Goal: Task Accomplishment & Management: Use online tool/utility

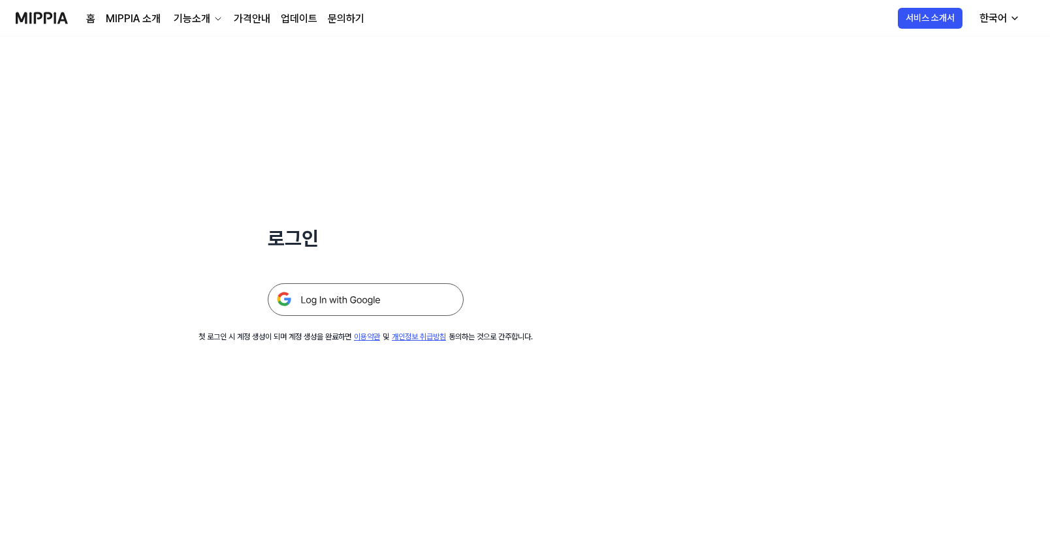
click at [353, 296] on img at bounding box center [366, 300] width 196 height 33
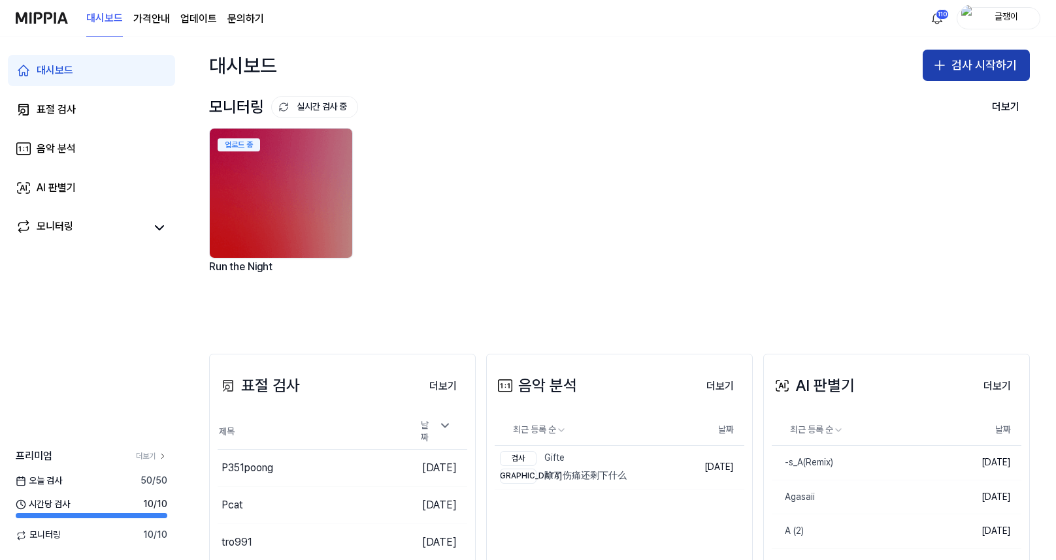
click at [933, 63] on icon "button" at bounding box center [940, 65] width 16 height 16
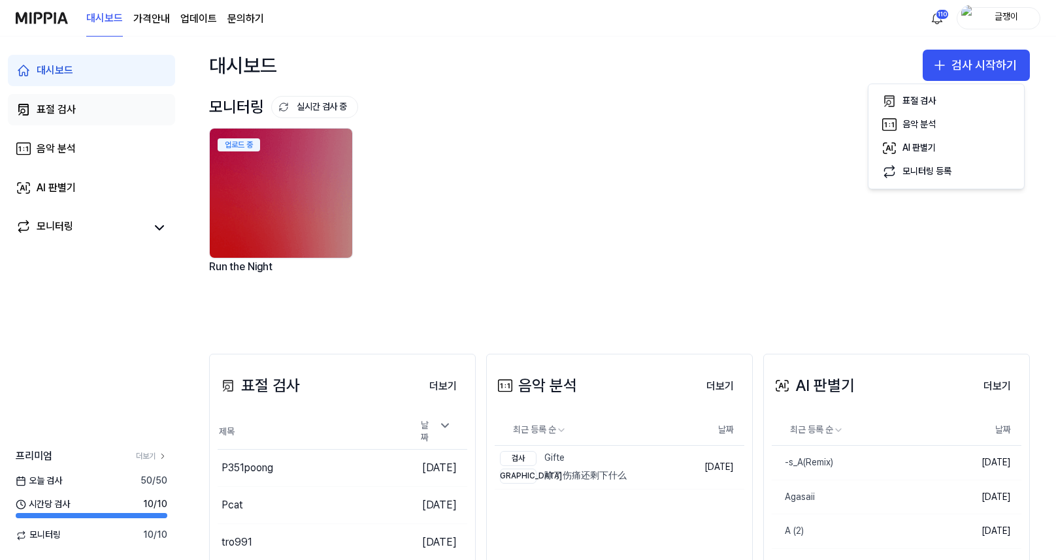
click at [58, 108] on div "표절 검사" at bounding box center [56, 110] width 39 height 16
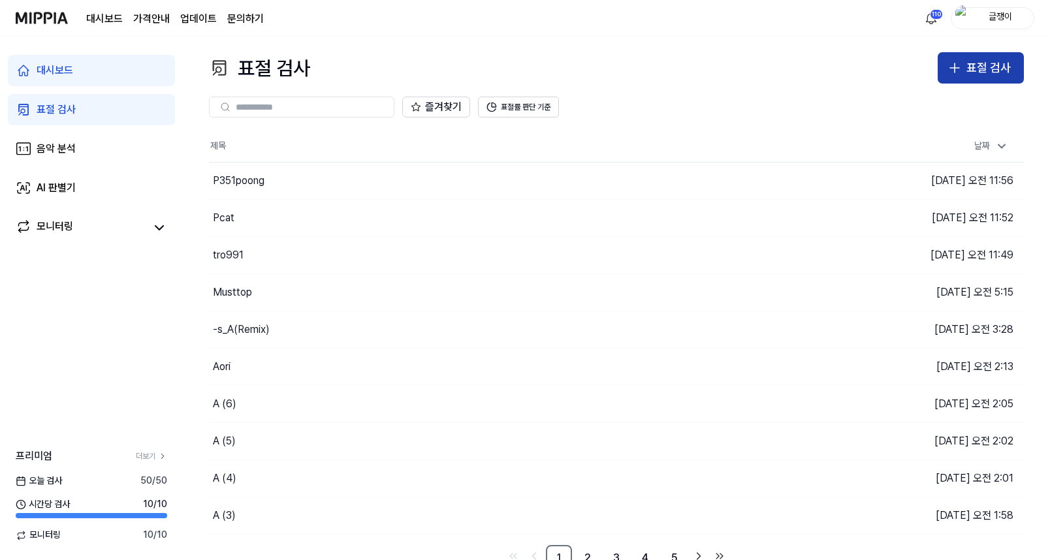
click at [986, 63] on div "표절 검사" at bounding box center [989, 68] width 44 height 19
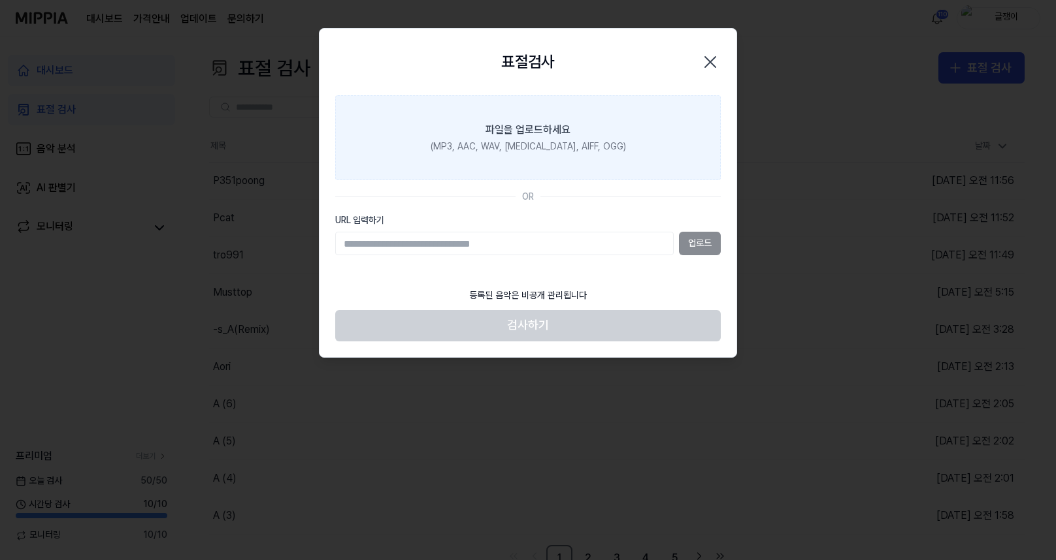
click at [508, 148] on div "(MP3, AAC, WAV, FLAC, AIFF, OGG)" at bounding box center [527, 146] width 195 height 13
click at [0, 0] on input "파일을 업로드하세요 (MP3, AAC, WAV, FLAC, AIFF, OGG)" at bounding box center [0, 0] width 0 height 0
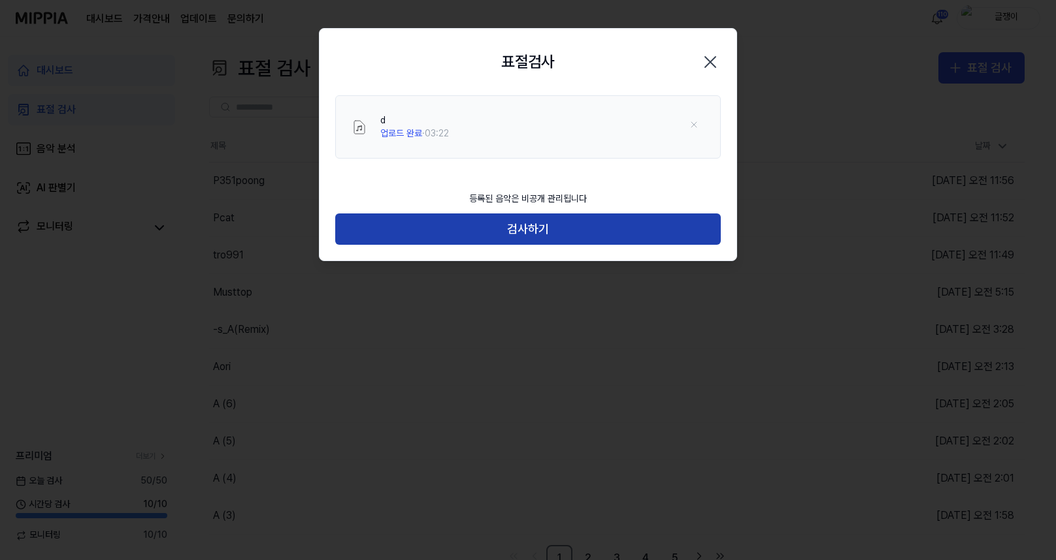
click at [532, 231] on button "검사하기" at bounding box center [527, 229] width 385 height 31
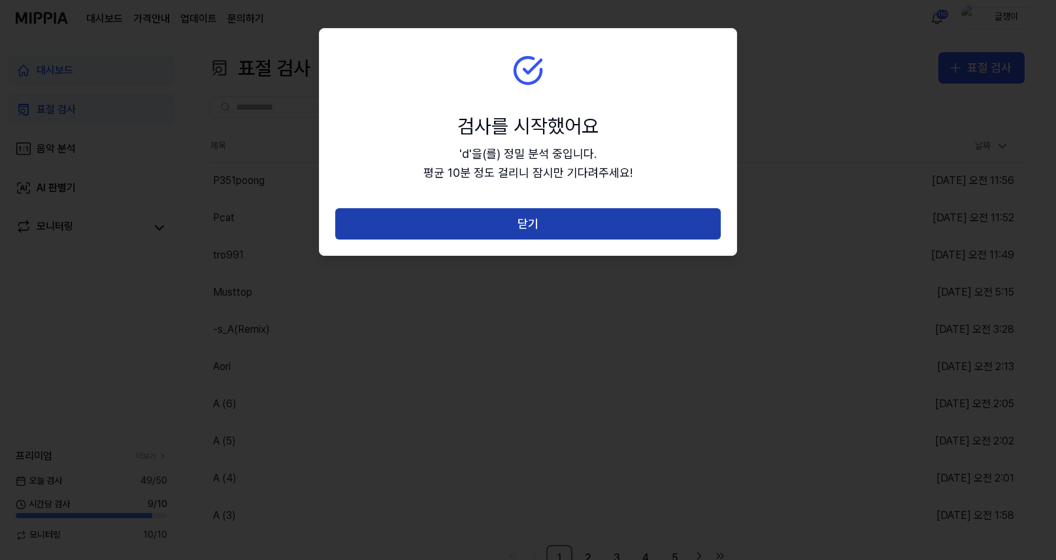
click at [528, 222] on button "닫기" at bounding box center [527, 223] width 385 height 31
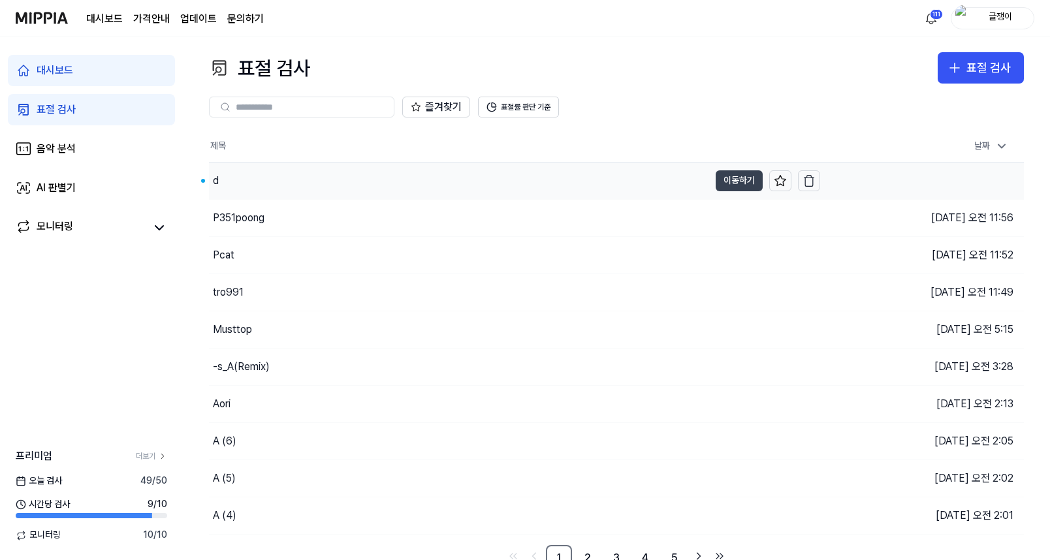
click at [722, 177] on button "이동하기" at bounding box center [739, 180] width 47 height 21
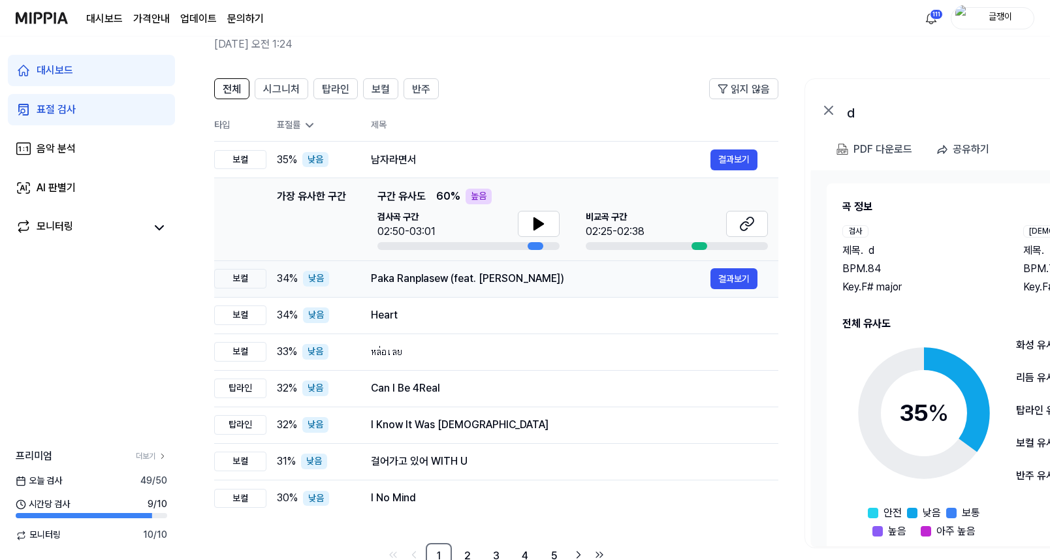
scroll to position [65, 0]
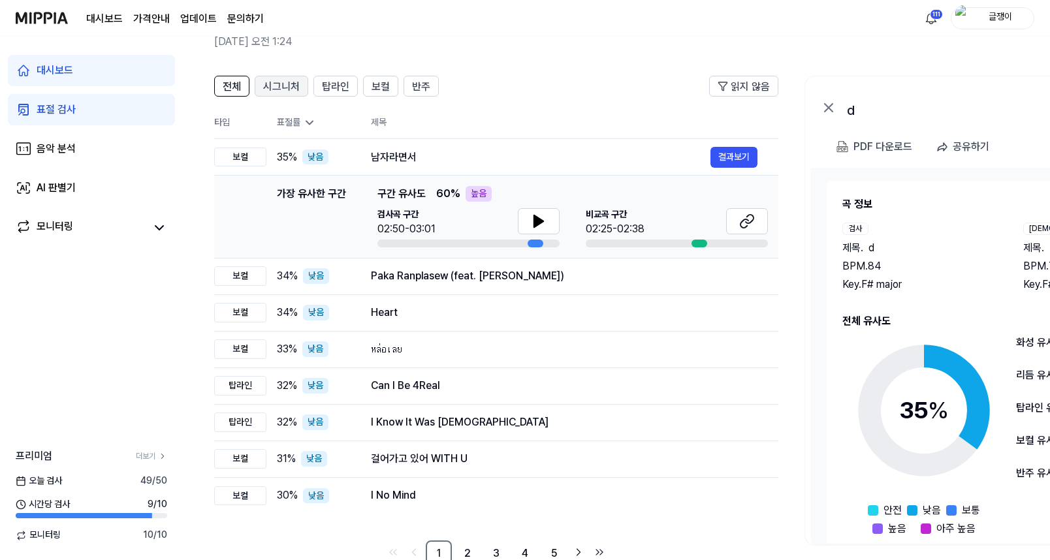
click at [278, 84] on span "시그니처" at bounding box center [281, 87] width 37 height 16
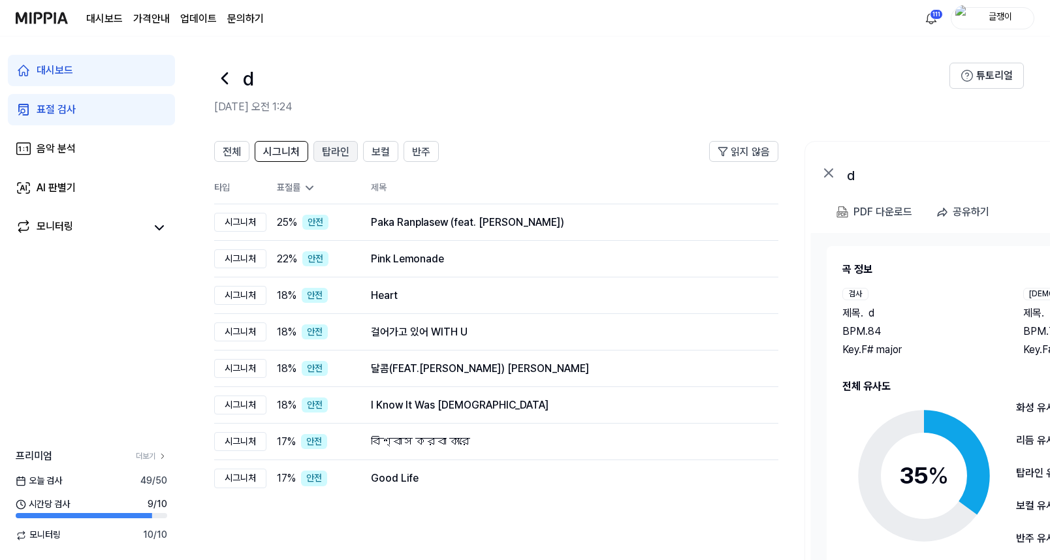
click at [334, 159] on span "탑라인" at bounding box center [335, 152] width 27 height 16
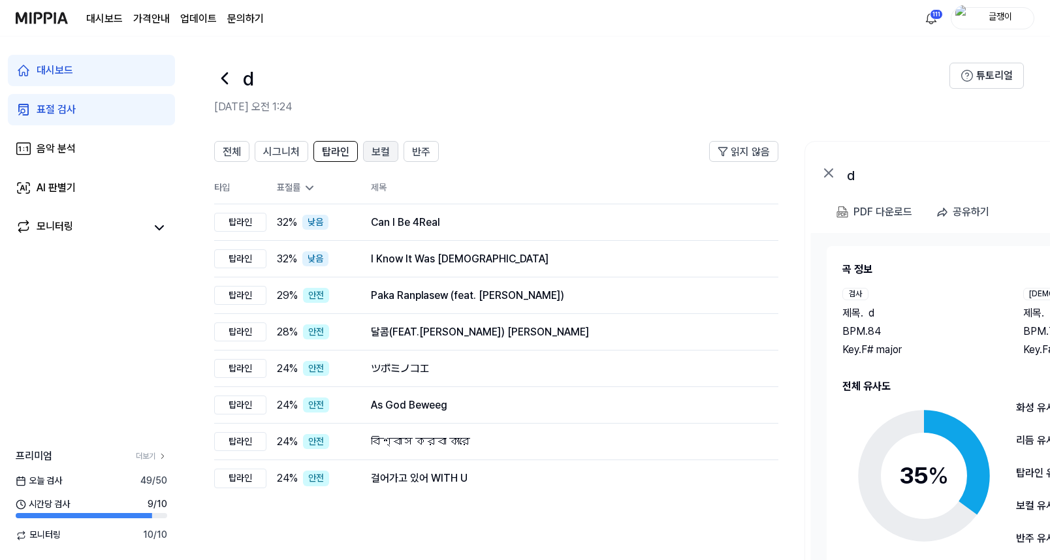
drag, startPoint x: 373, startPoint y: 157, endPoint x: 384, endPoint y: 157, distance: 11.1
click at [374, 157] on span "보컬" at bounding box center [381, 152] width 18 height 16
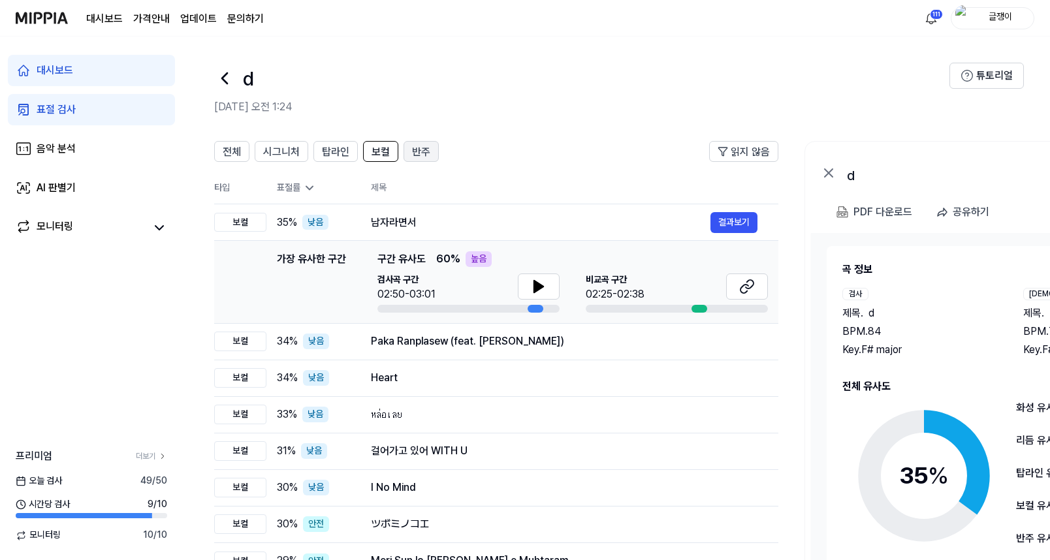
click at [425, 151] on span "반주" at bounding box center [421, 152] width 18 height 16
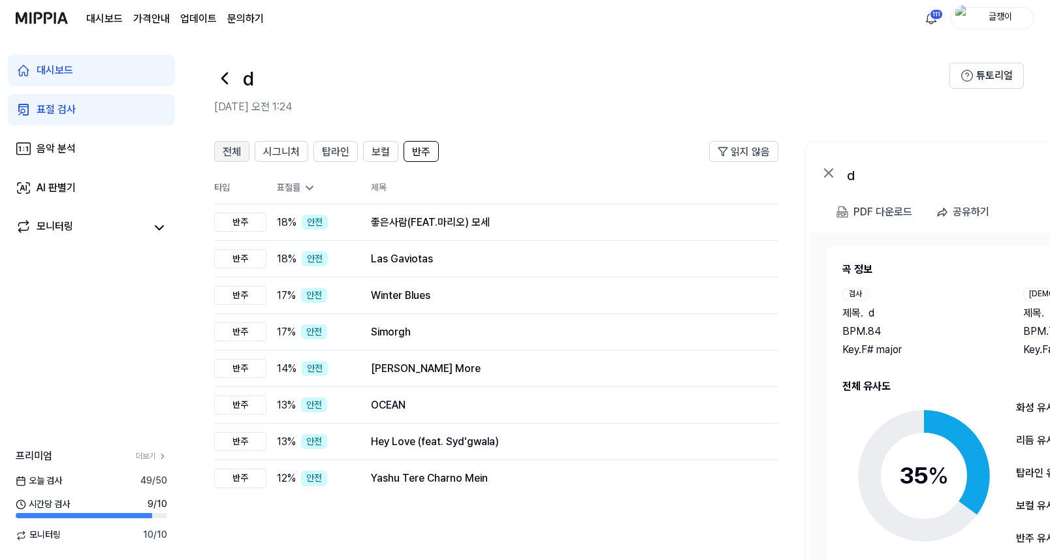
click at [235, 149] on span "전체" at bounding box center [232, 152] width 18 height 16
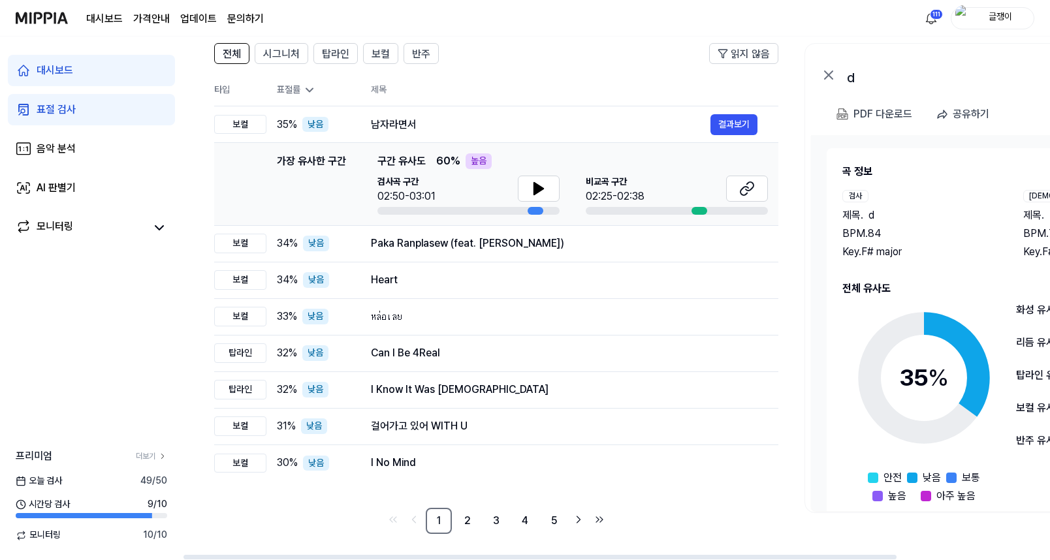
drag, startPoint x: 535, startPoint y: 559, endPoint x: 471, endPoint y: 554, distance: 64.2
click at [473, 555] on div at bounding box center [540, 557] width 713 height 5
